Goal: Task Accomplishment & Management: Manage account settings

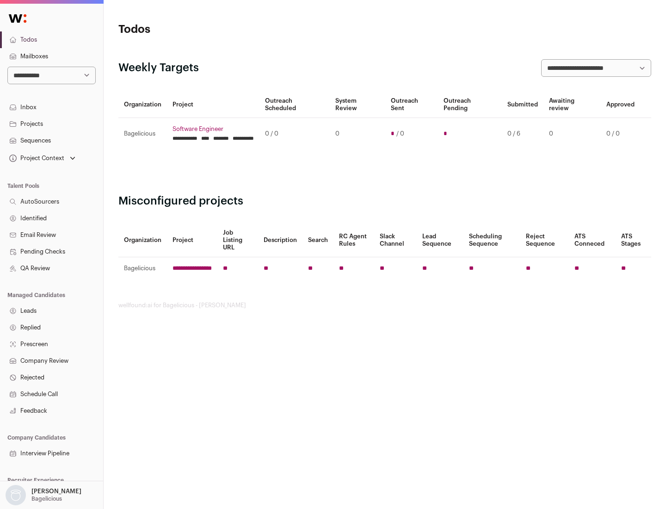
click at [51, 123] on link "Projects" at bounding box center [51, 124] width 103 height 17
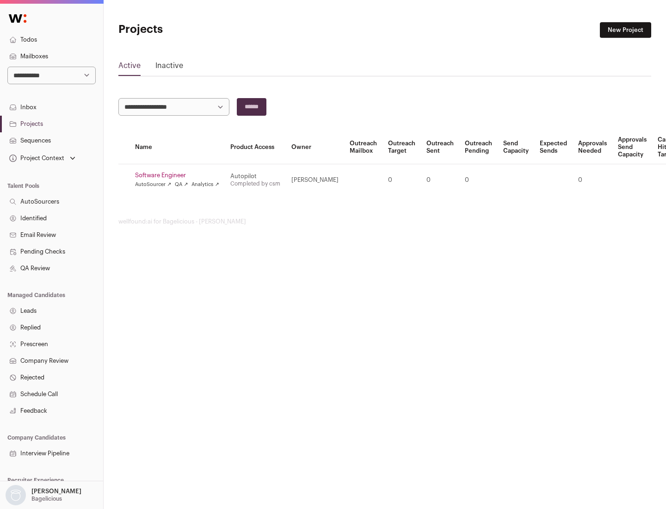
click at [180, 175] on link "Software Engineer" at bounding box center [177, 175] width 84 height 7
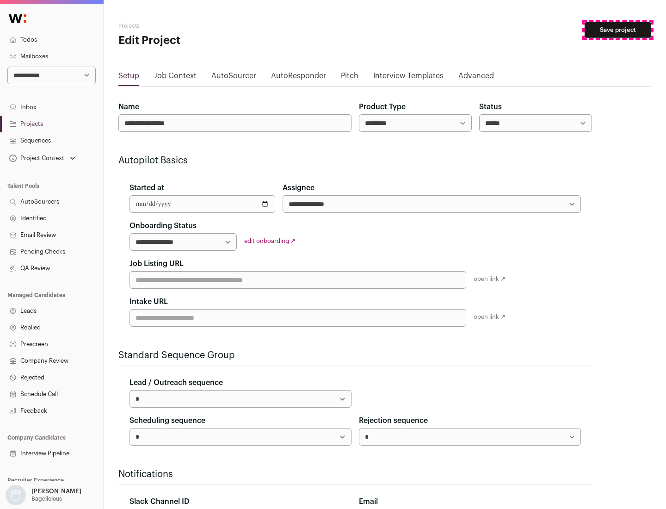
click at [618, 30] on button "Save project" at bounding box center [617, 30] width 67 height 16
